Goal: Information Seeking & Learning: Learn about a topic

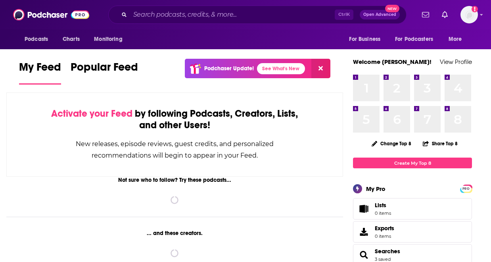
click at [275, 22] on div "Ctrl K Open Advanced New" at bounding box center [257, 15] width 298 height 18
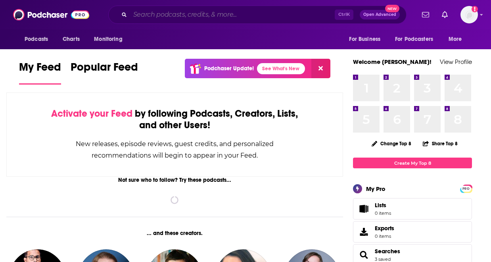
click at [247, 15] on input "Search podcasts, credits, & more..." at bounding box center [232, 14] width 205 height 13
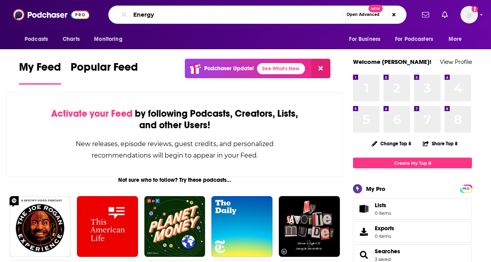
type input "Energy"
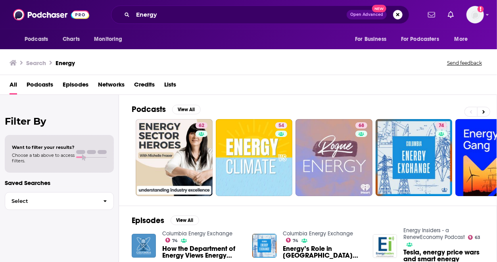
click at [255, 79] on div "All Podcasts Episodes Networks Credits Lists" at bounding box center [250, 86] width 481 height 16
click at [62, 199] on span "Select" at bounding box center [51, 200] width 92 height 5
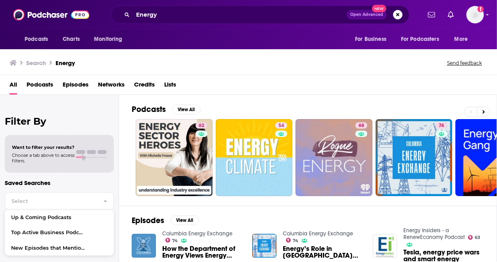
click at [66, 156] on span "Choose a tab above to access filters." at bounding box center [43, 157] width 63 height 11
click at [40, 89] on span "Podcasts" at bounding box center [40, 86] width 27 height 16
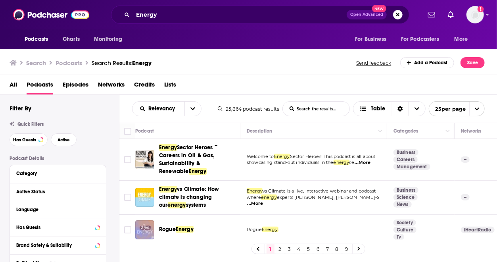
click at [221, 57] on div "Search Podcasts Search Results: Energy Send feedback Add a Podcast Save" at bounding box center [249, 61] width 498 height 27
click at [68, 201] on div "Language" at bounding box center [58, 210] width 96 height 18
click at [61, 190] on div "Active Status" at bounding box center [47, 192] width 63 height 6
click at [98, 196] on div at bounding box center [92, 192] width 15 height 10
click at [99, 193] on icon at bounding box center [98, 191] width 4 height 6
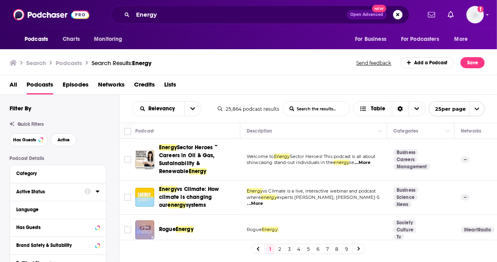
click at [99, 193] on icon at bounding box center [98, 191] width 4 height 6
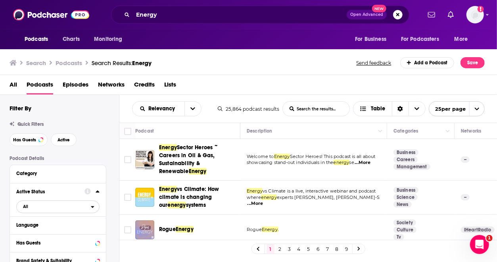
click at [93, 203] on button "All" at bounding box center [57, 206] width 83 height 13
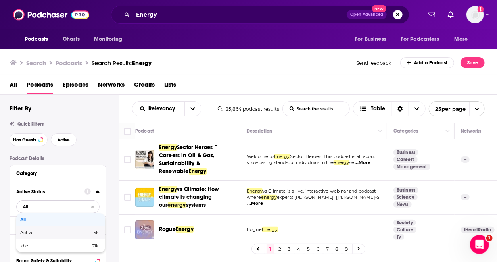
click at [75, 231] on span "5k" at bounding box center [81, 233] width 36 height 4
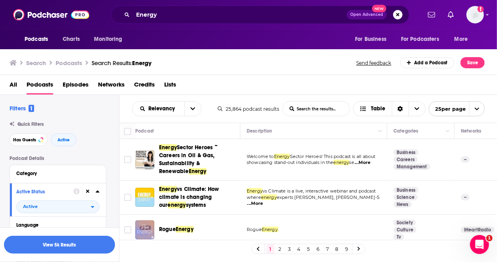
click at [232, 77] on div "All Podcasts Episodes Networks Credits Lists" at bounding box center [249, 85] width 498 height 20
click at [83, 250] on button "View 5k Results" at bounding box center [59, 245] width 111 height 18
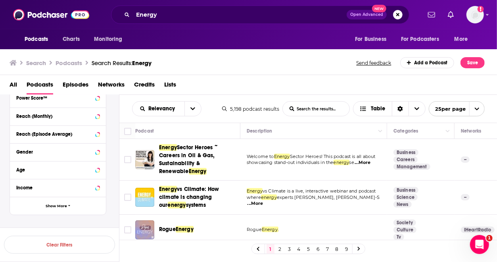
scroll to position [254, 0]
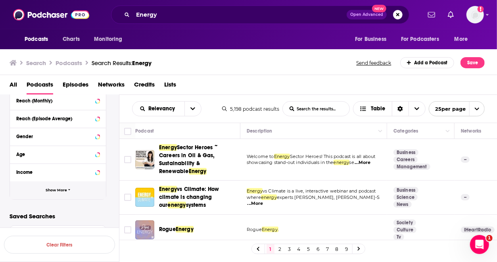
click at [72, 189] on button "Show More" at bounding box center [58, 190] width 96 height 18
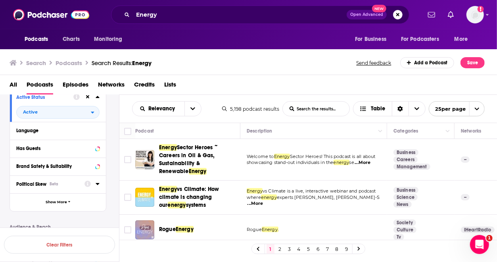
scroll to position [93, 0]
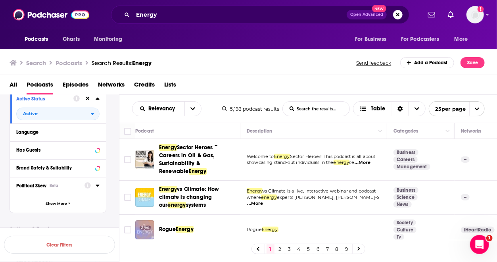
click at [66, 187] on div "Political Skew Beta" at bounding box center [47, 186] width 63 height 6
click at [98, 188] on icon at bounding box center [98, 185] width 4 height 6
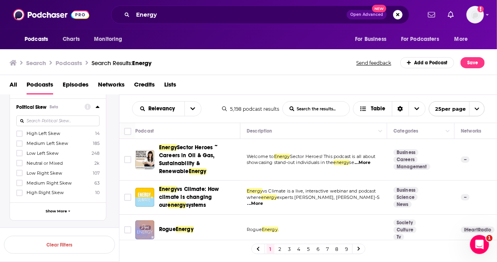
scroll to position [172, 0]
click at [53, 181] on span "Medium Right Skew" at bounding box center [49, 182] width 45 height 6
click at [19, 185] on input "multiSelectOption-Right-5" at bounding box center [19, 185] width 0 height 0
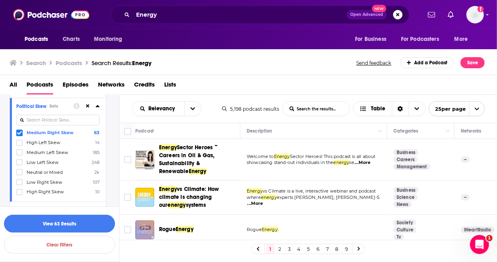
click at [117, 144] on div "Podcast Details Category Active Status Active Language Has Guests Brand Safety …" at bounding box center [65, 237] width 110 height 509
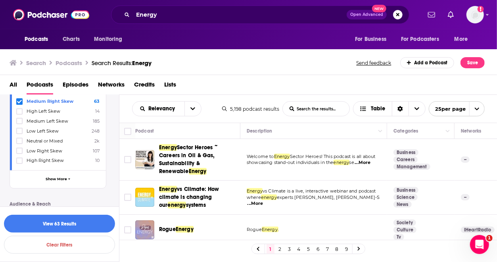
scroll to position [204, 0]
click at [18, 158] on icon at bounding box center [19, 160] width 5 height 5
click at [111, 114] on div "Podcast Details Category Active Status Active Language Has Guests Brand Safety …" at bounding box center [65, 206] width 110 height 509
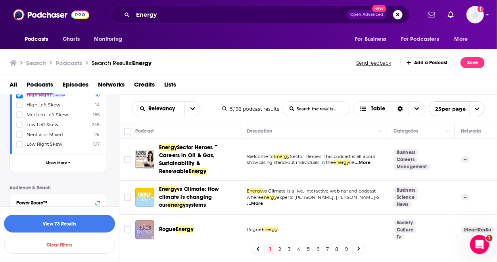
scroll to position [236, 0]
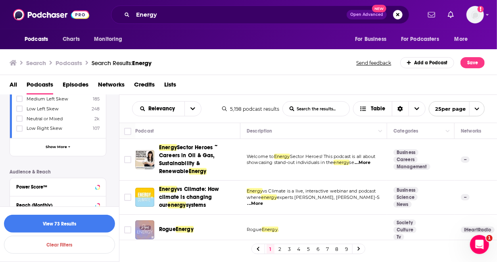
click at [240, 68] on div "Search Podcasts Search Results: Energy Send feedback Add a Podcast Save" at bounding box center [247, 62] width 475 height 11
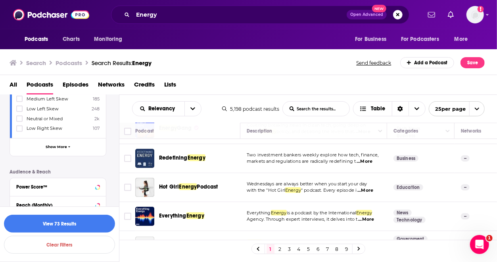
scroll to position [164, 0]
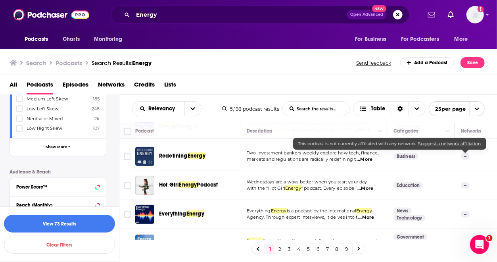
click at [363, 160] on span "...More" at bounding box center [365, 159] width 16 height 6
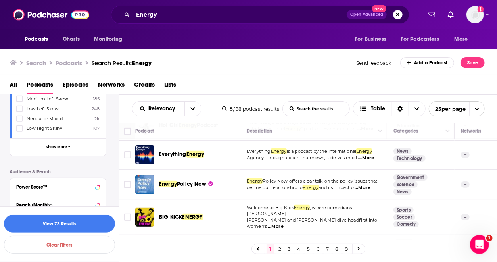
scroll to position [226, 0]
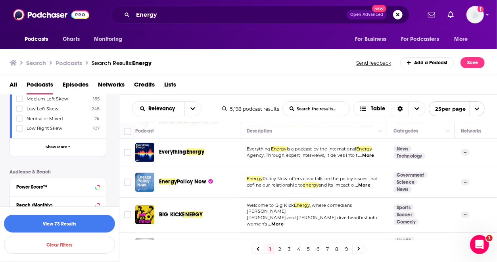
click at [367, 183] on span "...More" at bounding box center [363, 185] width 16 height 6
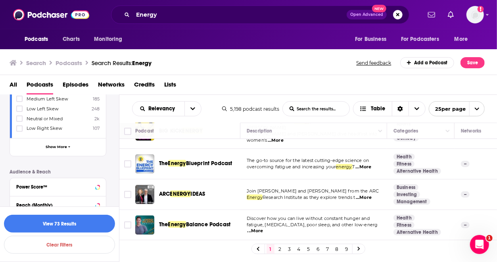
scroll to position [312, 0]
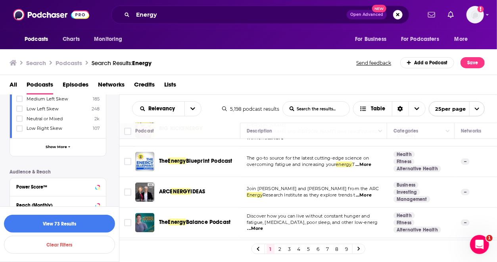
click at [371, 162] on span "...More" at bounding box center [364, 165] width 16 height 6
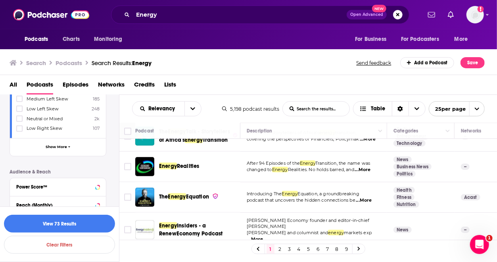
scroll to position [551, 0]
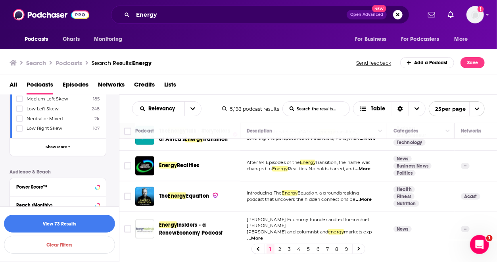
click at [369, 196] on span "...More" at bounding box center [364, 199] width 16 height 6
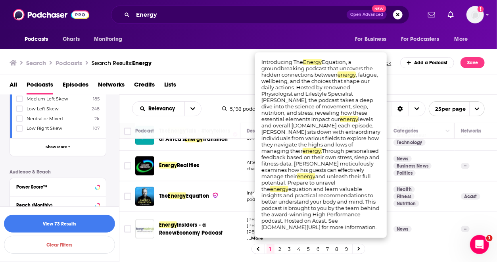
click at [219, 163] on div "Energy Realities" at bounding box center [200, 166] width 83 height 8
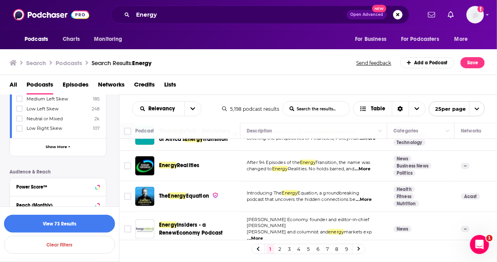
click at [365, 166] on span "...More" at bounding box center [363, 169] width 16 height 6
click at [356, 240] on div "1 2 3 4 5 6 7 8 9" at bounding box center [308, 249] width 378 height 18
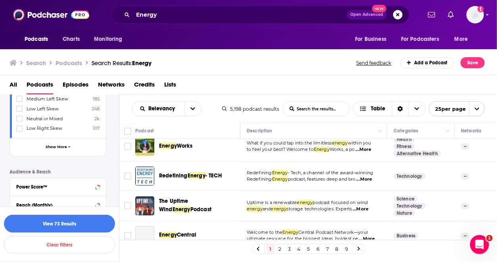
scroll to position [671, 0]
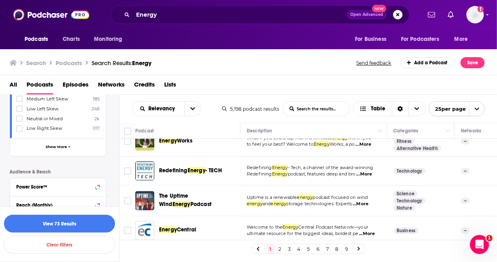
click at [368, 171] on span "...More" at bounding box center [364, 174] width 16 height 6
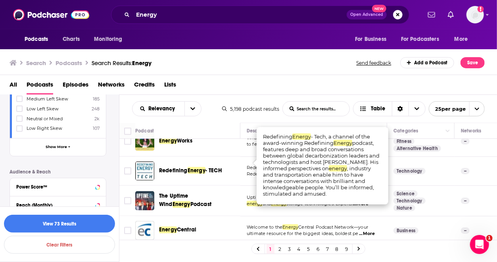
click at [411, 167] on td "Technology" at bounding box center [420, 171] width 67 height 29
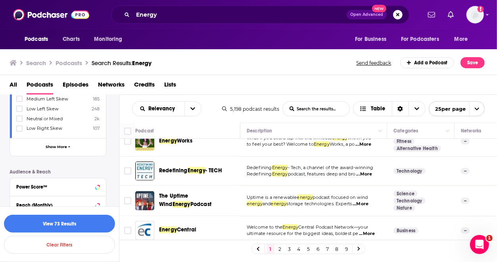
click at [371, 231] on span "...More" at bounding box center [367, 234] width 16 height 6
click at [279, 250] on link "2" at bounding box center [280, 249] width 8 height 10
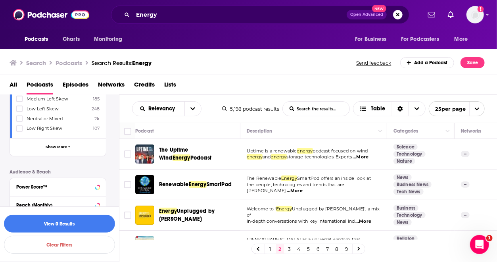
click at [364, 158] on span "...More" at bounding box center [361, 157] width 16 height 6
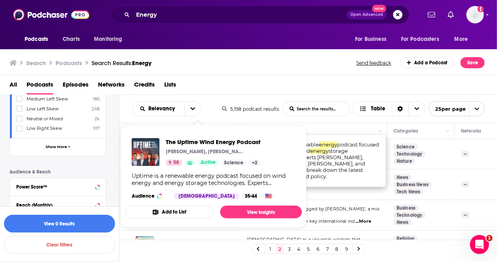
click at [258, 67] on div "Search Podcasts Search Results: Energy Send feedback Add a Podcast Save" at bounding box center [247, 62] width 475 height 11
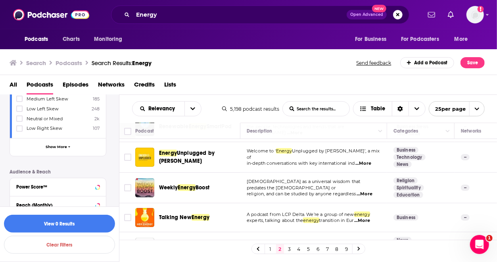
scroll to position [49, 0]
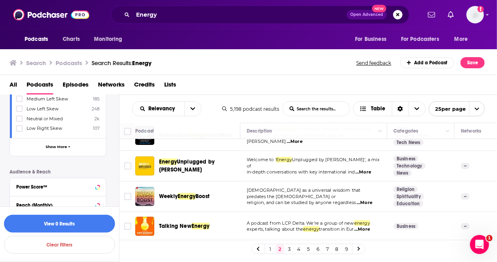
click at [363, 169] on span "...More" at bounding box center [364, 172] width 16 height 6
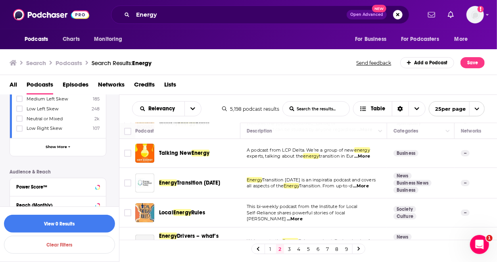
scroll to position [125, 0]
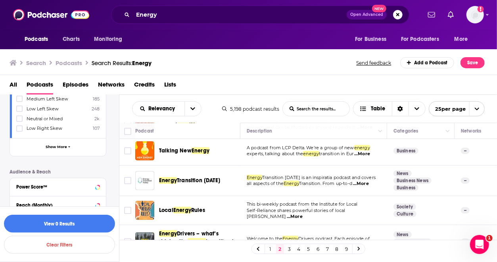
click at [363, 153] on span "...More" at bounding box center [362, 154] width 16 height 6
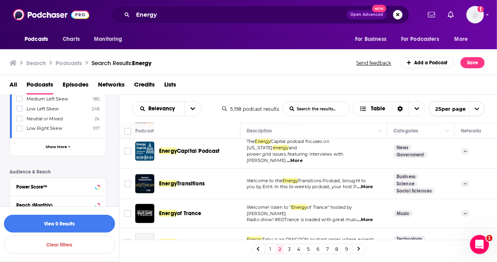
scroll to position [403, 0]
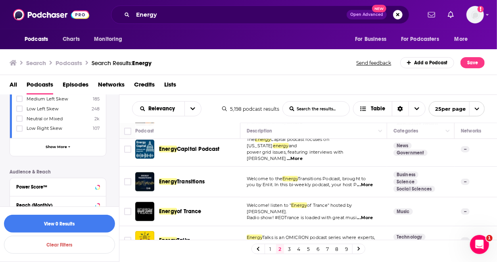
click at [367, 182] on span "...More" at bounding box center [365, 185] width 16 height 6
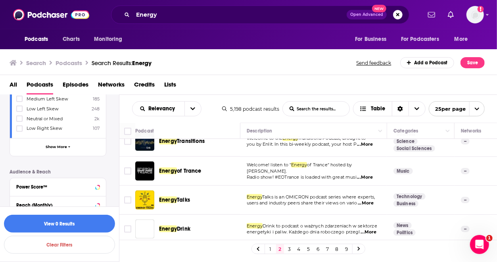
scroll to position [445, 0]
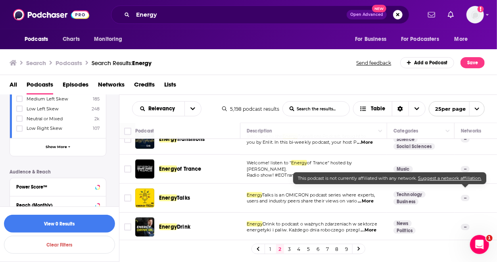
click at [367, 172] on span "...More" at bounding box center [366, 175] width 16 height 6
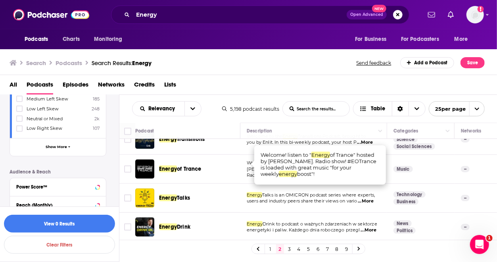
click at [367, 198] on span "...More" at bounding box center [366, 201] width 16 height 6
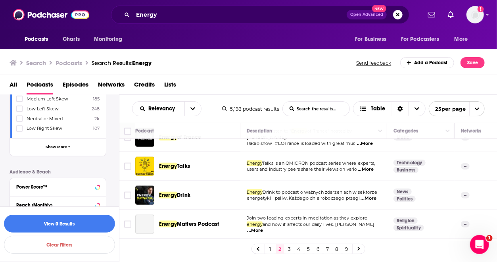
scroll to position [491, 0]
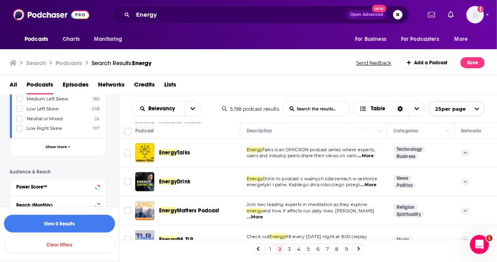
click at [369, 153] on span "...More" at bounding box center [366, 156] width 16 height 6
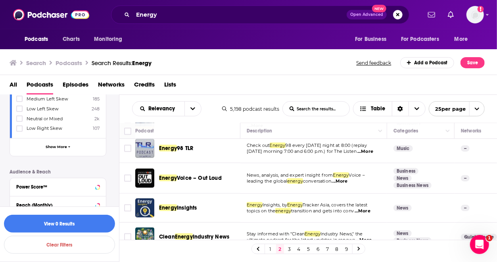
scroll to position [599, 0]
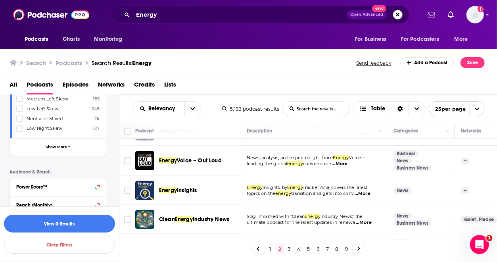
click at [346, 161] on span "...More" at bounding box center [340, 164] width 16 height 6
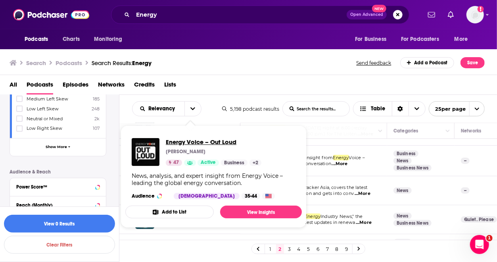
drag, startPoint x: 194, startPoint y: 154, endPoint x: 177, endPoint y: 145, distance: 18.9
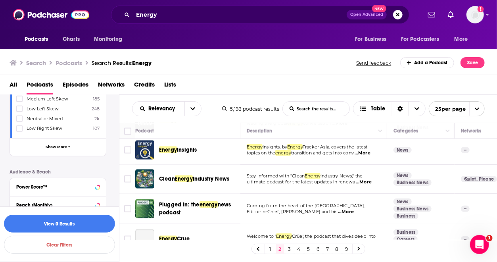
scroll to position [651, 0]
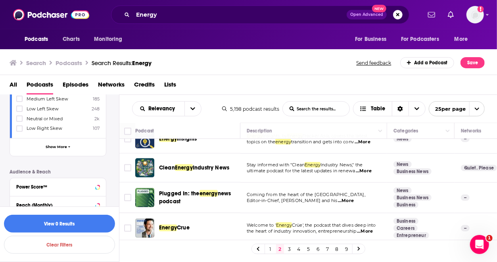
click at [291, 248] on link "3" at bounding box center [290, 249] width 8 height 10
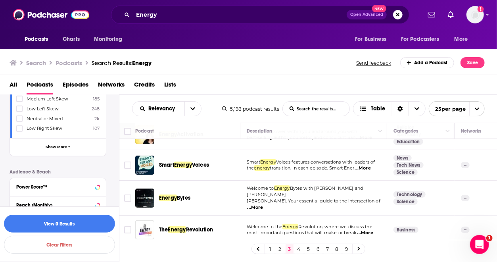
scroll to position [28, 0]
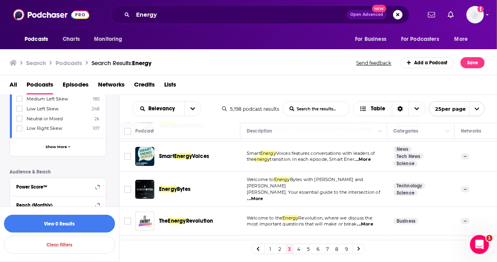
click at [369, 157] on span "...More" at bounding box center [363, 159] width 16 height 6
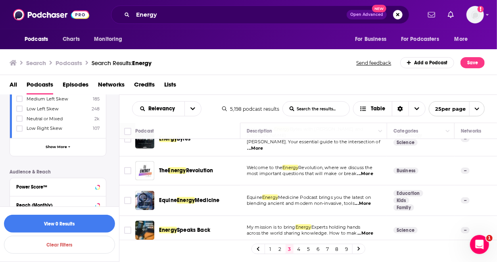
scroll to position [85, 0]
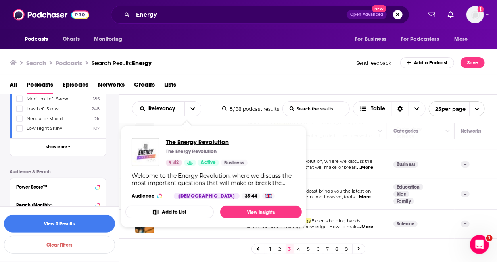
drag, startPoint x: 190, startPoint y: 158, endPoint x: 179, endPoint y: 144, distance: 17.0
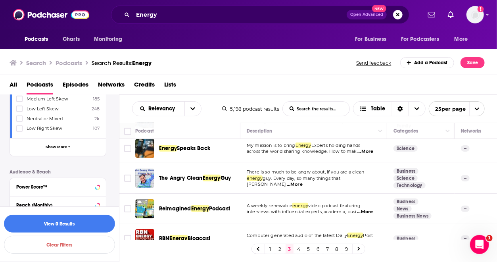
scroll to position [150, 0]
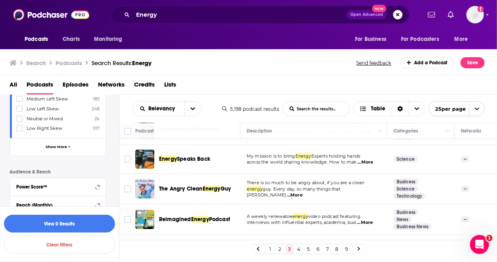
click at [364, 159] on span "...More" at bounding box center [366, 162] width 16 height 6
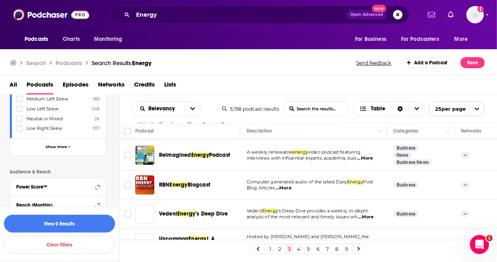
scroll to position [216, 0]
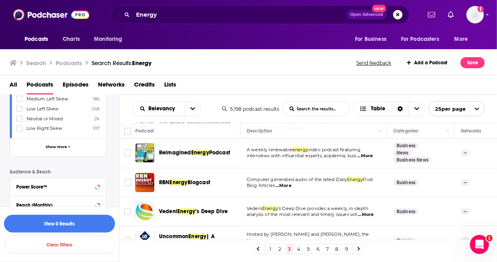
click at [367, 153] on span "...More" at bounding box center [365, 156] width 16 height 6
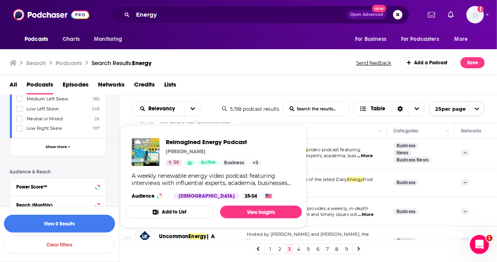
click at [299, 61] on div "Search Podcasts Search Results: Energy Send feedback Add a Podcast Save" at bounding box center [247, 62] width 475 height 11
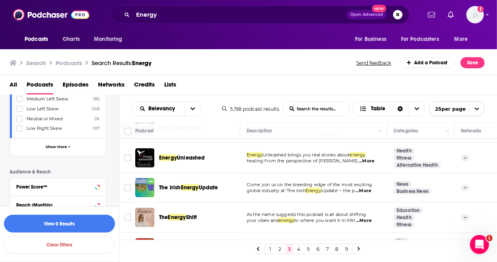
scroll to position [651, 0]
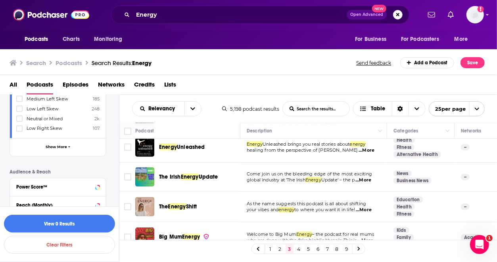
click at [298, 250] on link "4" at bounding box center [299, 249] width 8 height 10
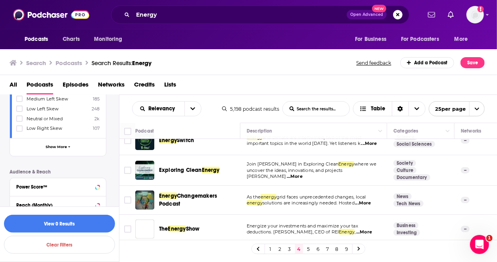
scroll to position [149, 0]
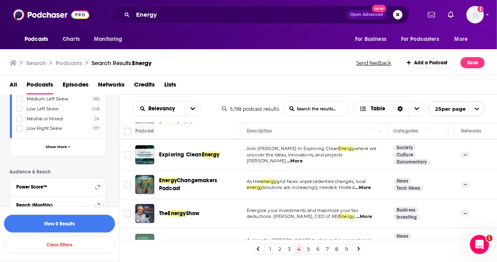
click at [371, 188] on span "...More" at bounding box center [364, 188] width 16 height 6
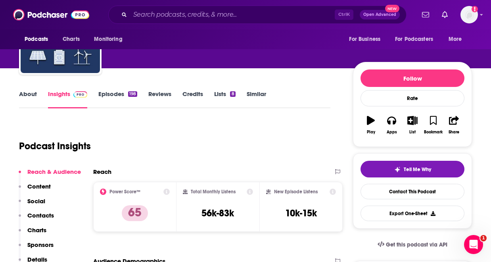
scroll to position [27, 0]
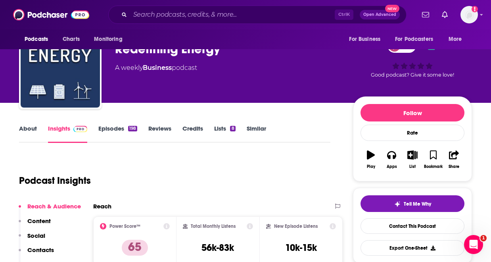
click at [115, 131] on link "Episodes 198" at bounding box center [117, 134] width 39 height 18
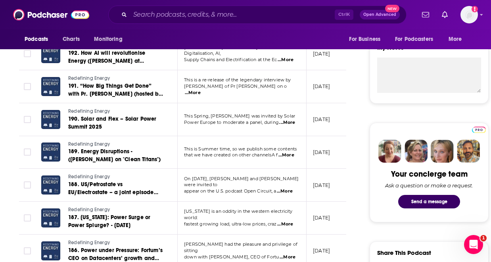
scroll to position [302, 0]
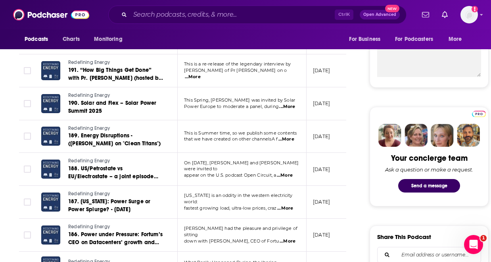
click at [289, 205] on span "...More" at bounding box center [285, 208] width 16 height 6
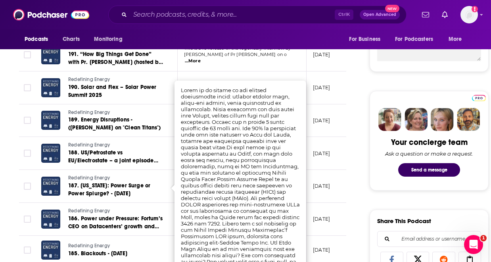
scroll to position [333, 0]
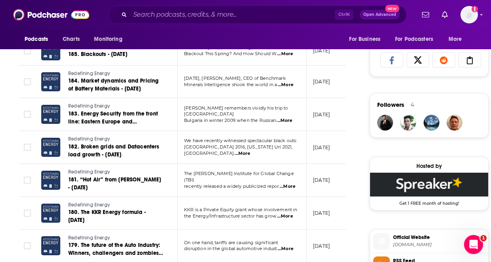
scroll to position [524, 0]
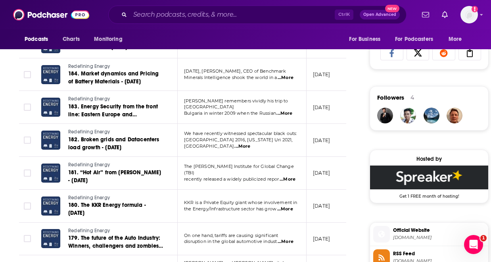
click at [288, 239] on span "...More" at bounding box center [286, 242] width 16 height 6
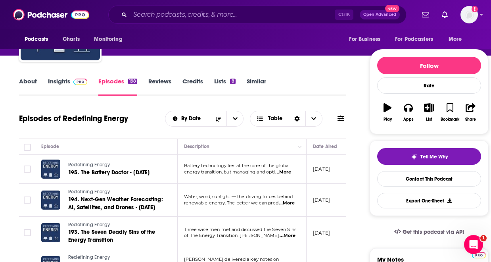
scroll to position [48, 0]
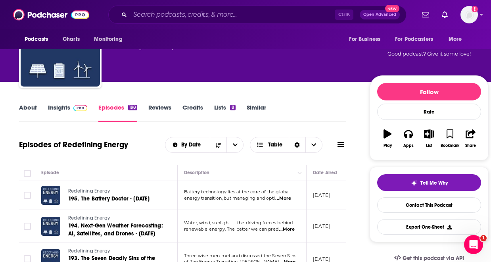
click at [288, 197] on span "...More" at bounding box center [283, 198] width 16 height 6
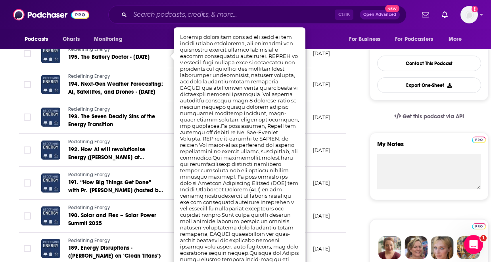
scroll to position [190, 0]
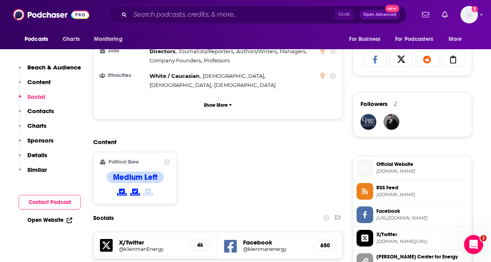
scroll to position [587, 0]
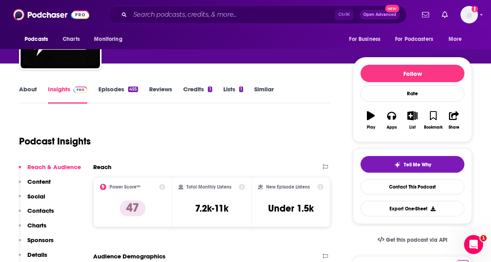
scroll to position [63, 0]
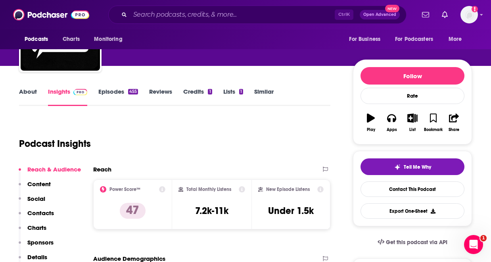
click at [119, 90] on link "Episodes 455" at bounding box center [118, 97] width 40 height 18
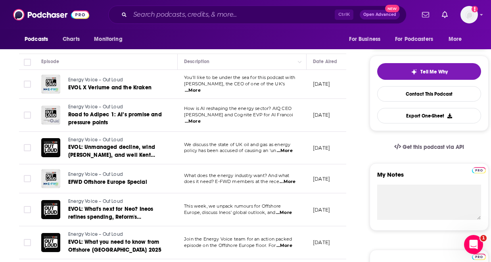
scroll to position [175, 0]
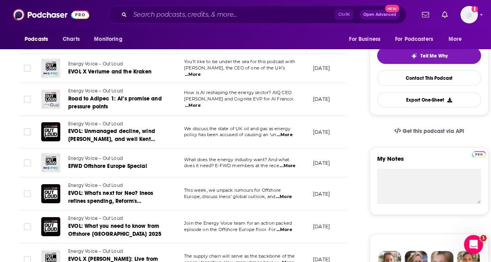
click at [201, 102] on span "...More" at bounding box center [193, 105] width 16 height 6
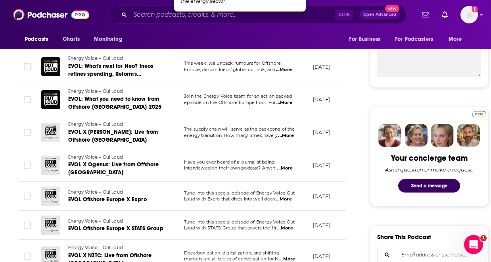
scroll to position [317, 0]
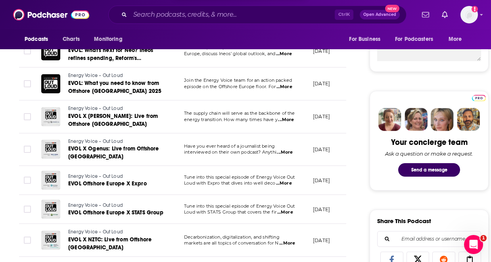
click at [290, 117] on span "...More" at bounding box center [286, 120] width 16 height 6
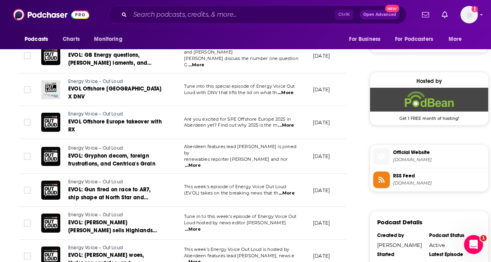
scroll to position [603, 0]
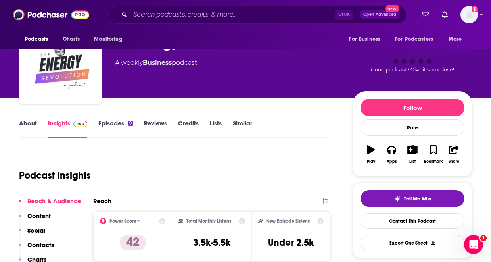
scroll to position [48, 0]
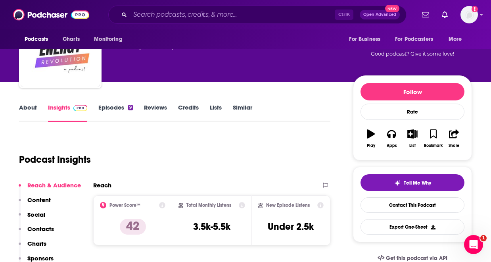
click at [116, 108] on link "Episodes 9" at bounding box center [115, 113] width 35 height 18
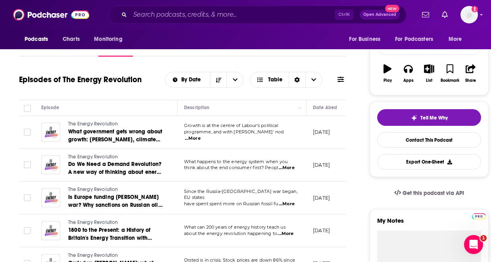
scroll to position [159, 0]
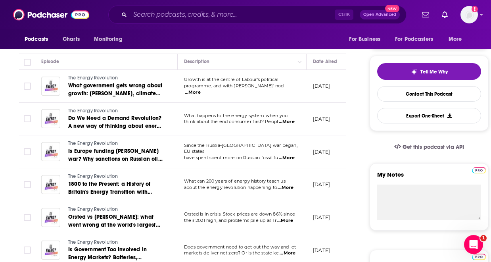
click at [201, 92] on span "...More" at bounding box center [193, 92] width 16 height 6
